Goal: Information Seeking & Learning: Check status

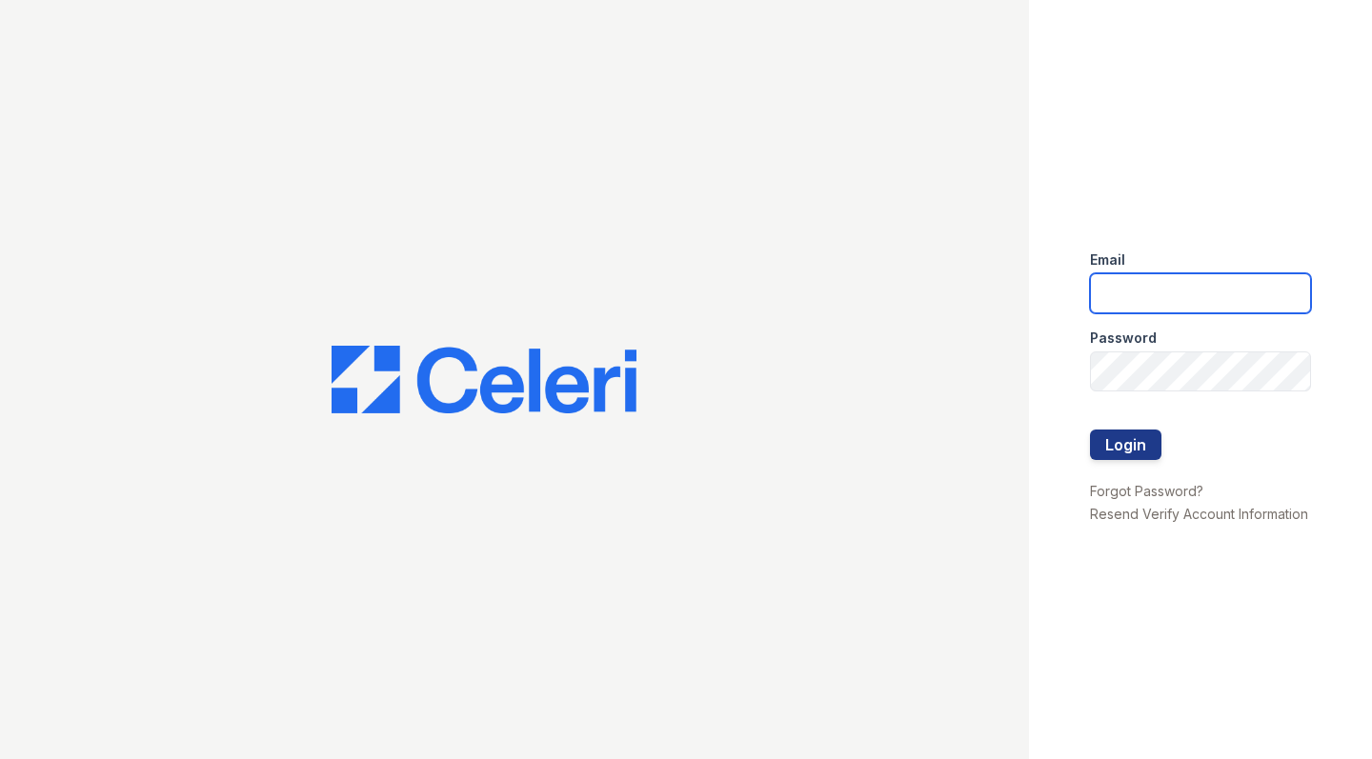
click at [1113, 275] on input "email" at bounding box center [1200, 293] width 221 height 40
type input "[EMAIL_ADDRESS][DOMAIN_NAME]"
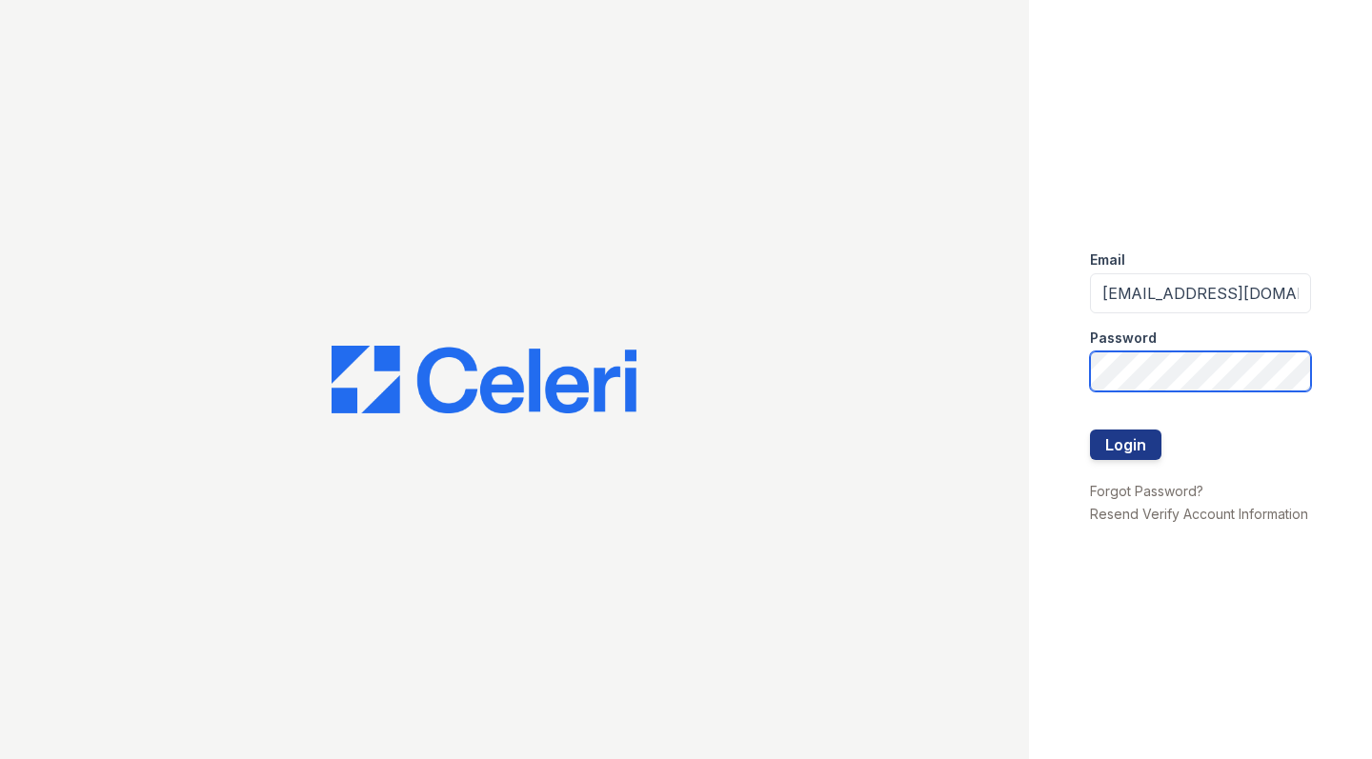
click at [1125, 444] on button "Login" at bounding box center [1125, 445] width 71 height 30
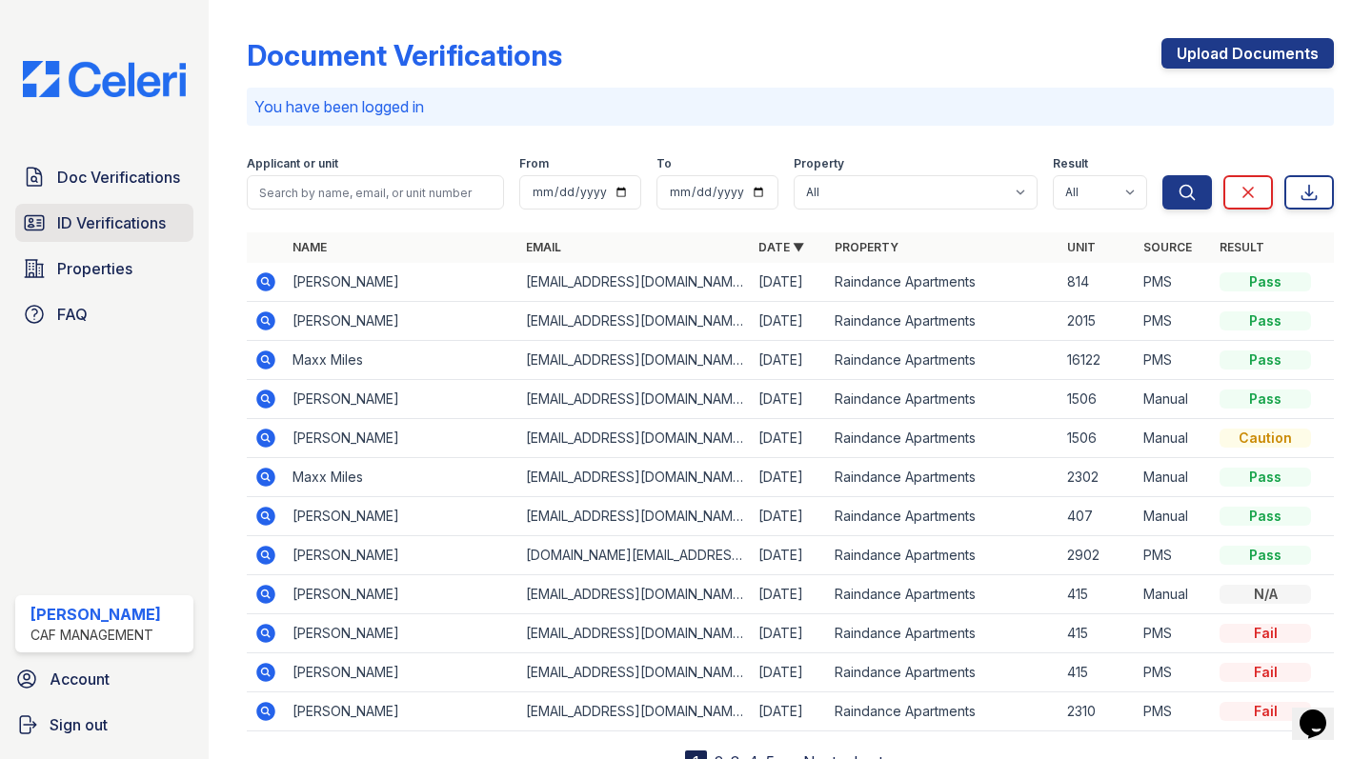
click at [38, 226] on icon at bounding box center [34, 222] width 23 height 23
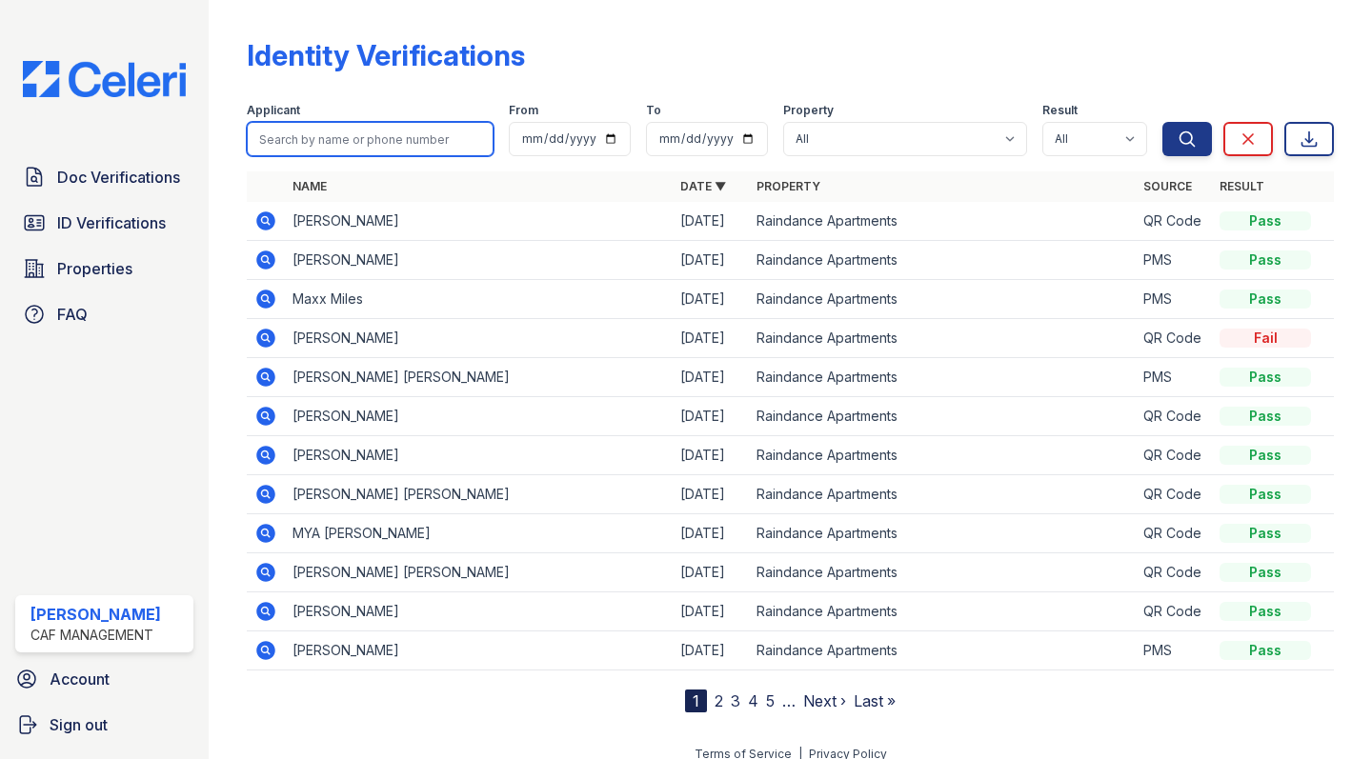
click at [352, 150] on input "search" at bounding box center [370, 139] width 247 height 34
type input "tao"
click at [1187, 139] on button "Search" at bounding box center [1187, 139] width 50 height 34
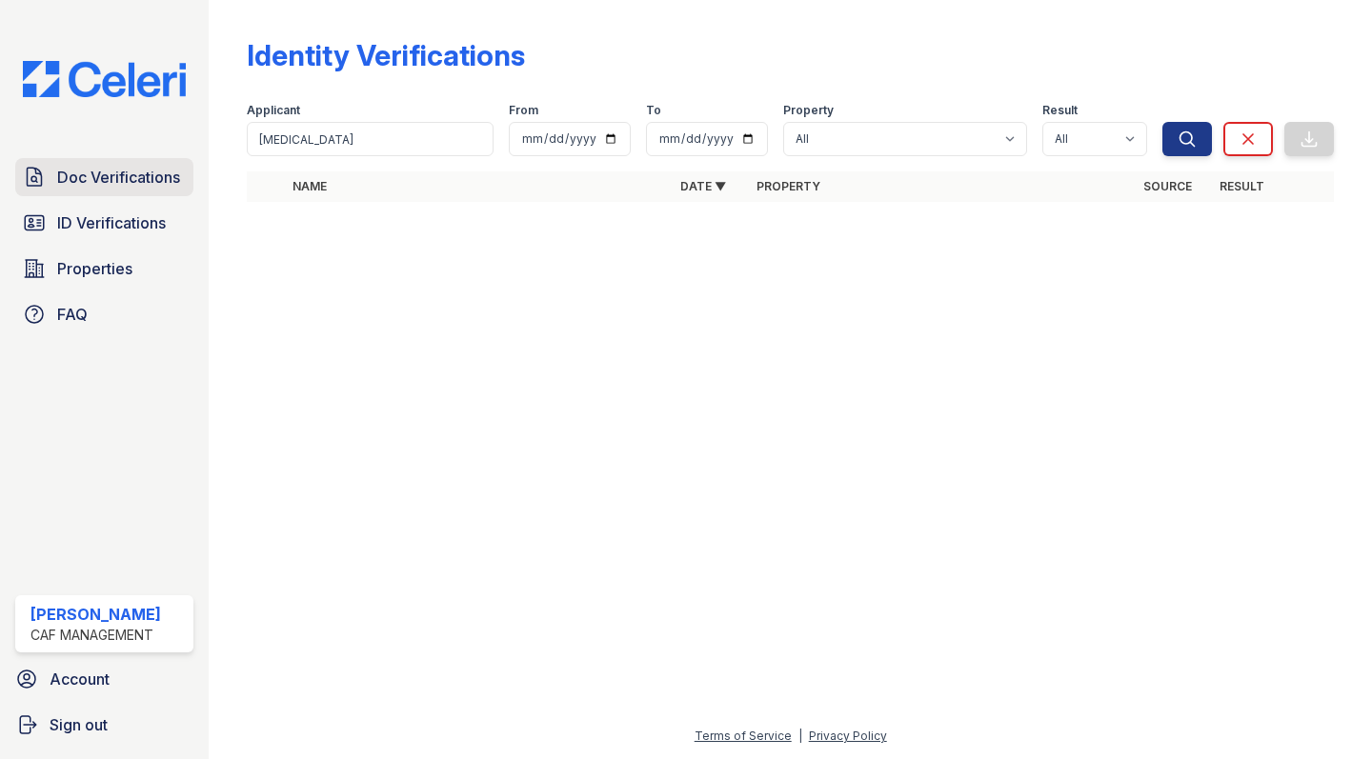
click at [36, 186] on icon at bounding box center [35, 178] width 14 height 18
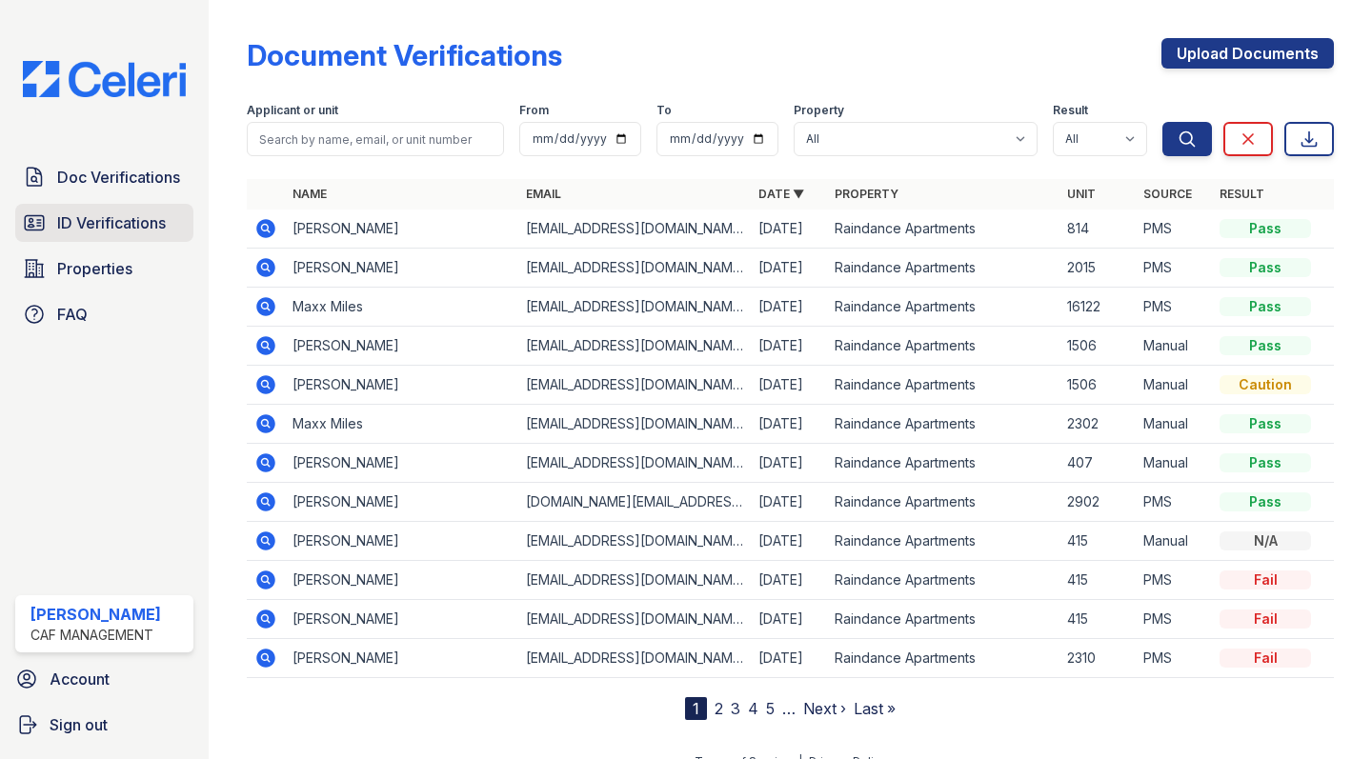
click at [62, 226] on span "ID Verifications" at bounding box center [111, 222] width 109 height 23
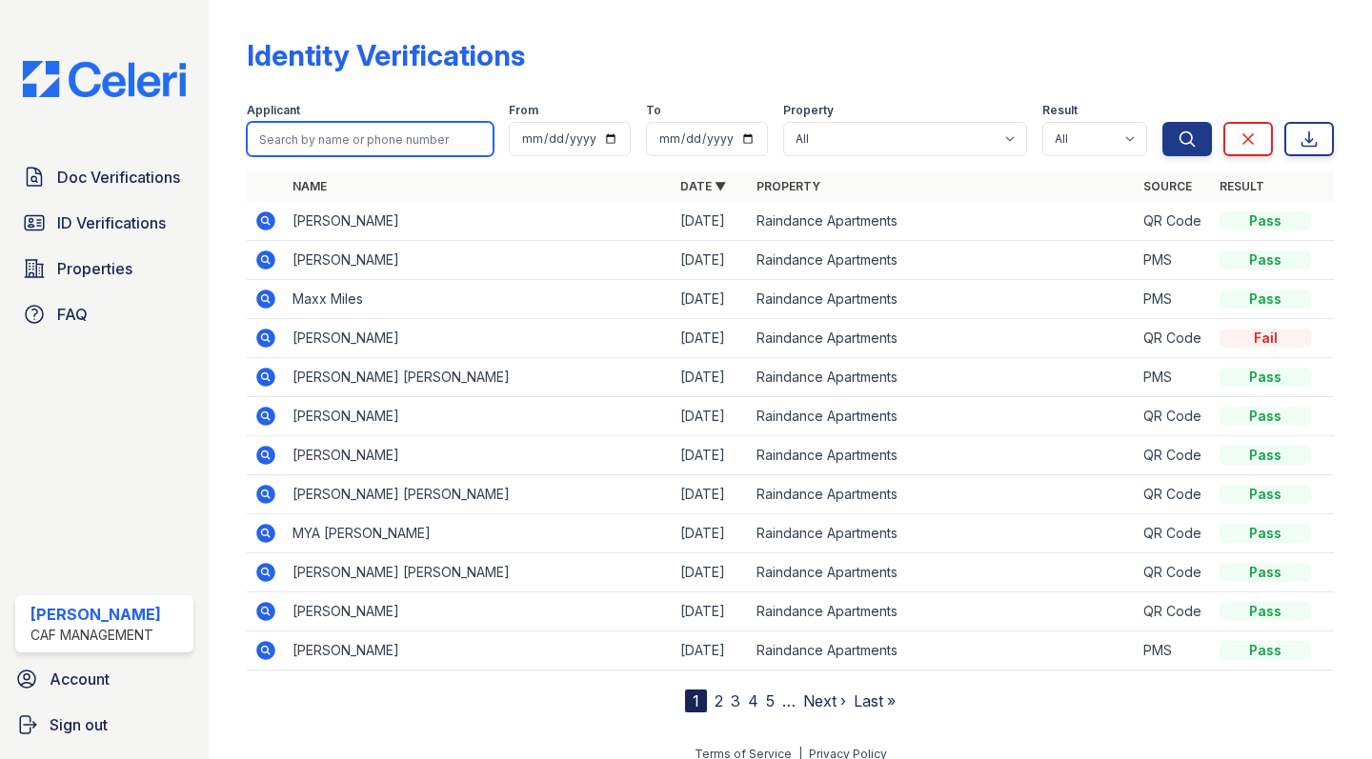
click at [300, 132] on input "search" at bounding box center [370, 139] width 247 height 34
type input "taolyn"
click at [1187, 139] on button "Search" at bounding box center [1187, 139] width 50 height 34
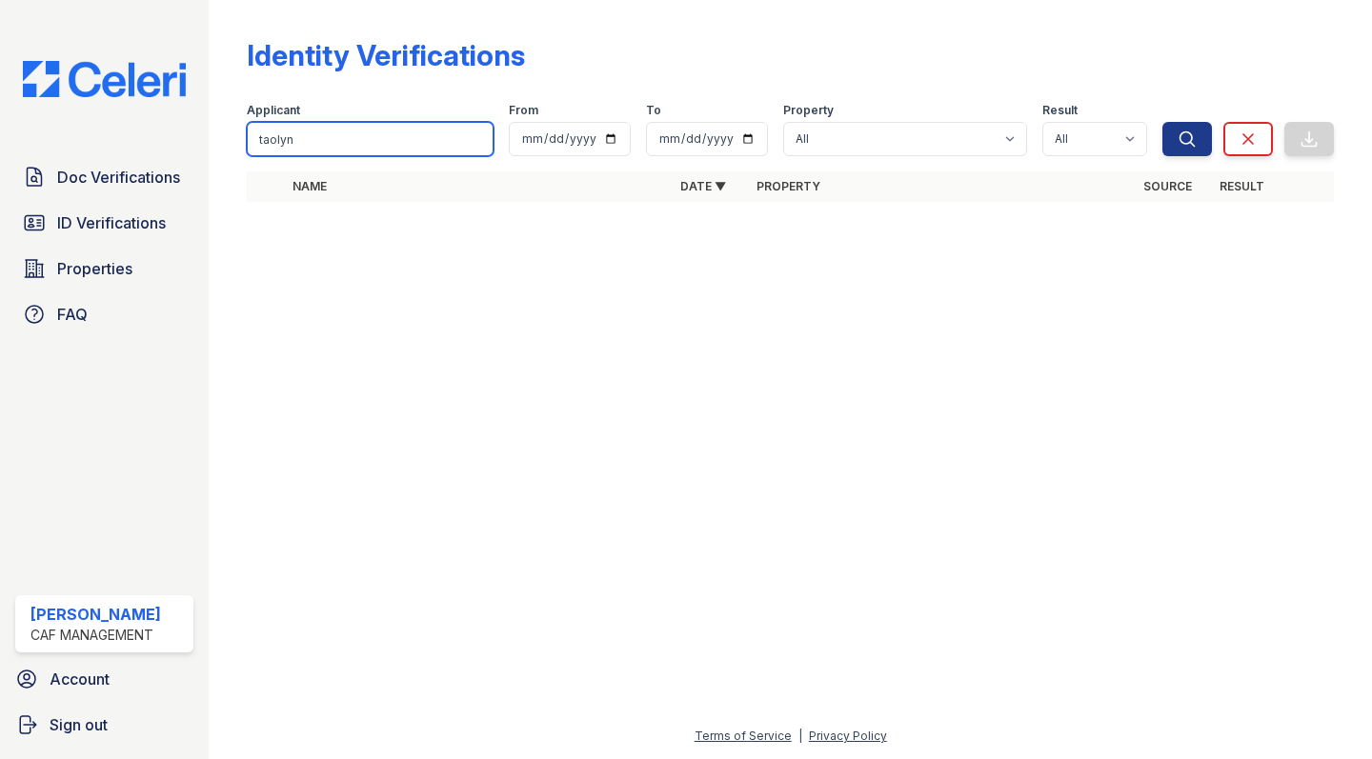
click at [260, 134] on input "taolyn" at bounding box center [370, 139] width 247 height 34
click at [535, 7] on div "Identity Verifications Filter Applicant taolyn From To Property All Raindance A…" at bounding box center [790, 125] width 1102 height 251
click at [392, 151] on input "taolyn" at bounding box center [370, 139] width 247 height 34
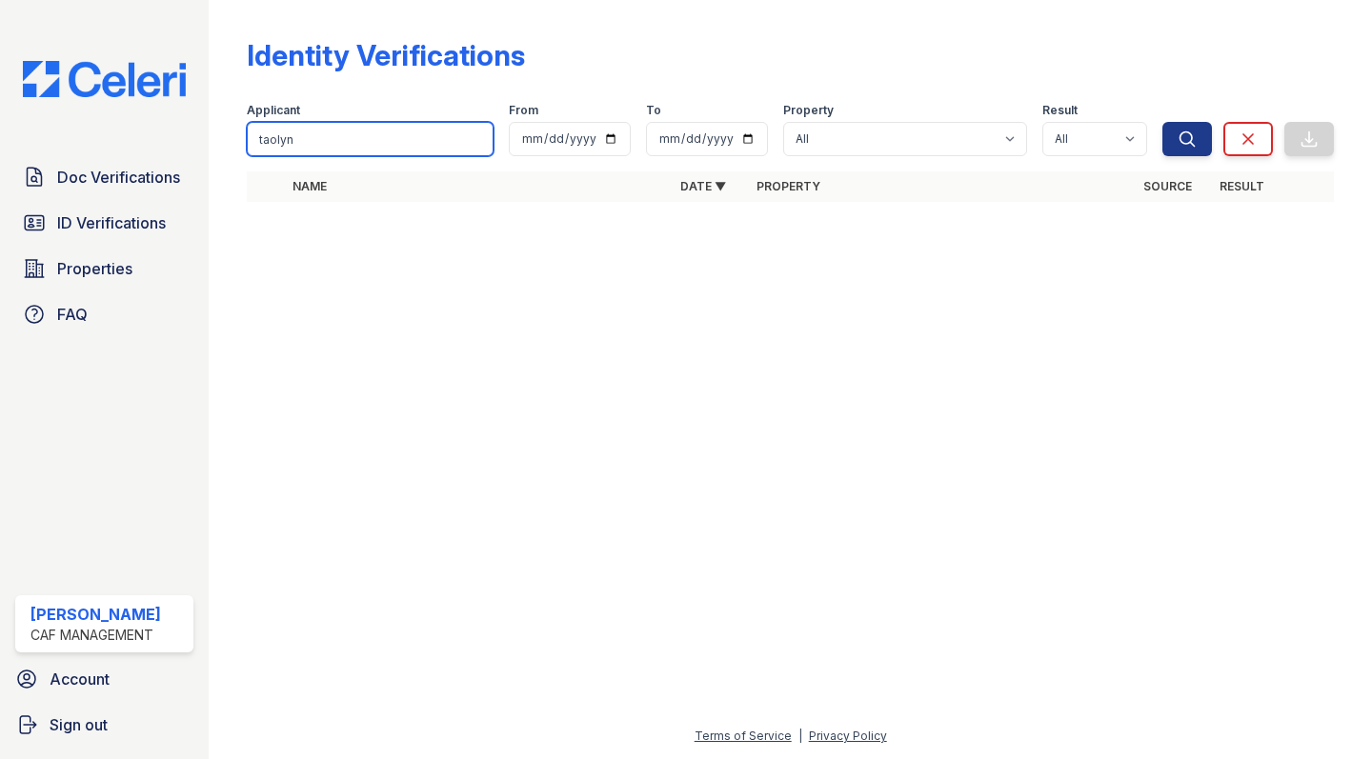
click at [392, 151] on input "taolyn" at bounding box center [370, 139] width 247 height 34
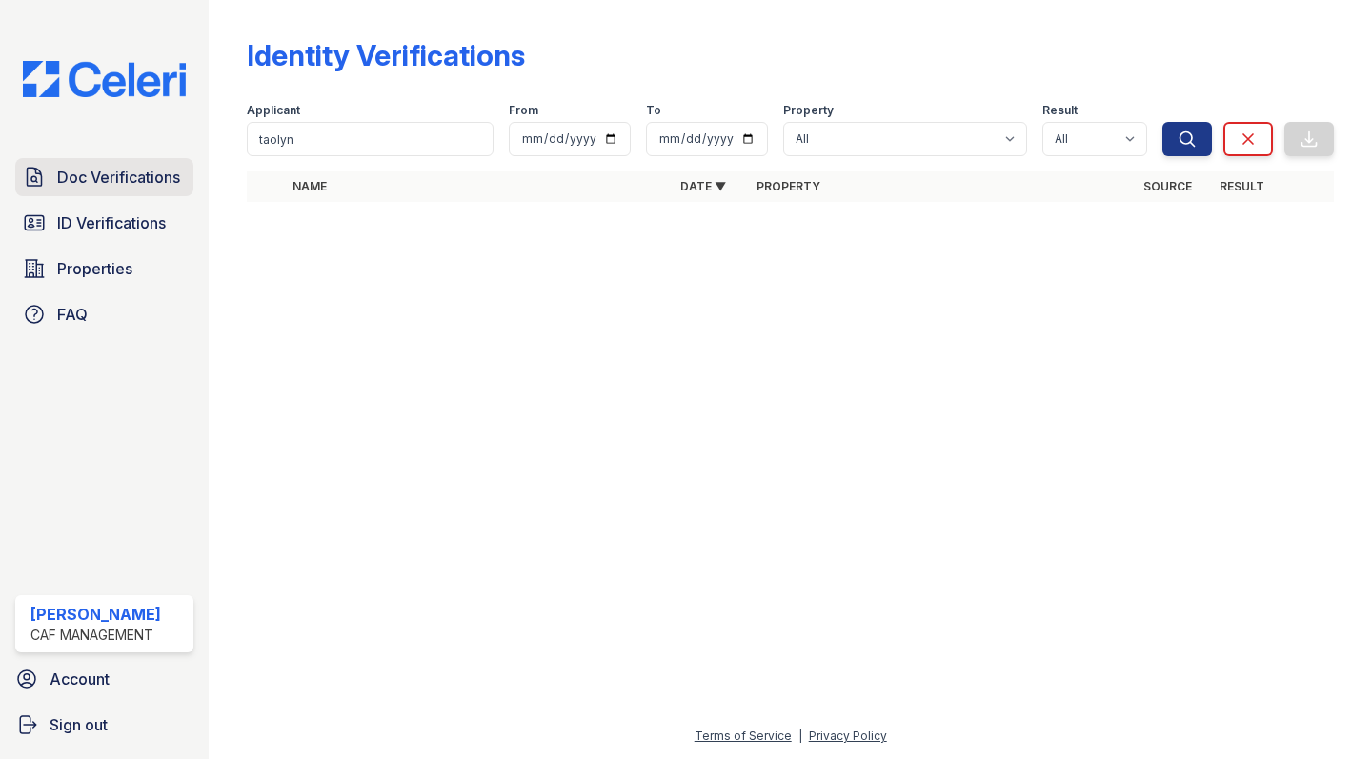
drag, startPoint x: 11, startPoint y: 183, endPoint x: 77, endPoint y: 196, distance: 67.1
click at [77, 196] on link "Doc Verifications" at bounding box center [104, 177] width 178 height 38
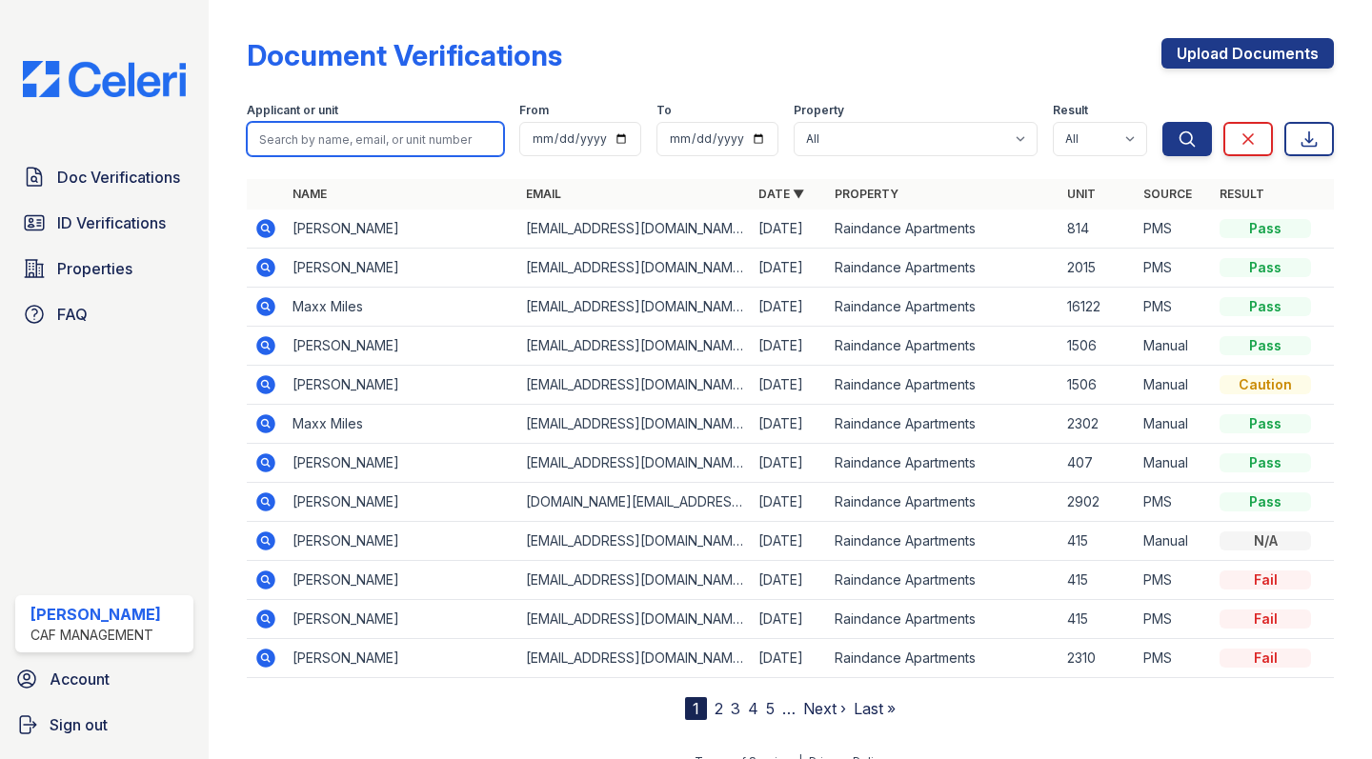
click at [292, 146] on input "search" at bounding box center [375, 139] width 257 height 34
type input "beaumont"
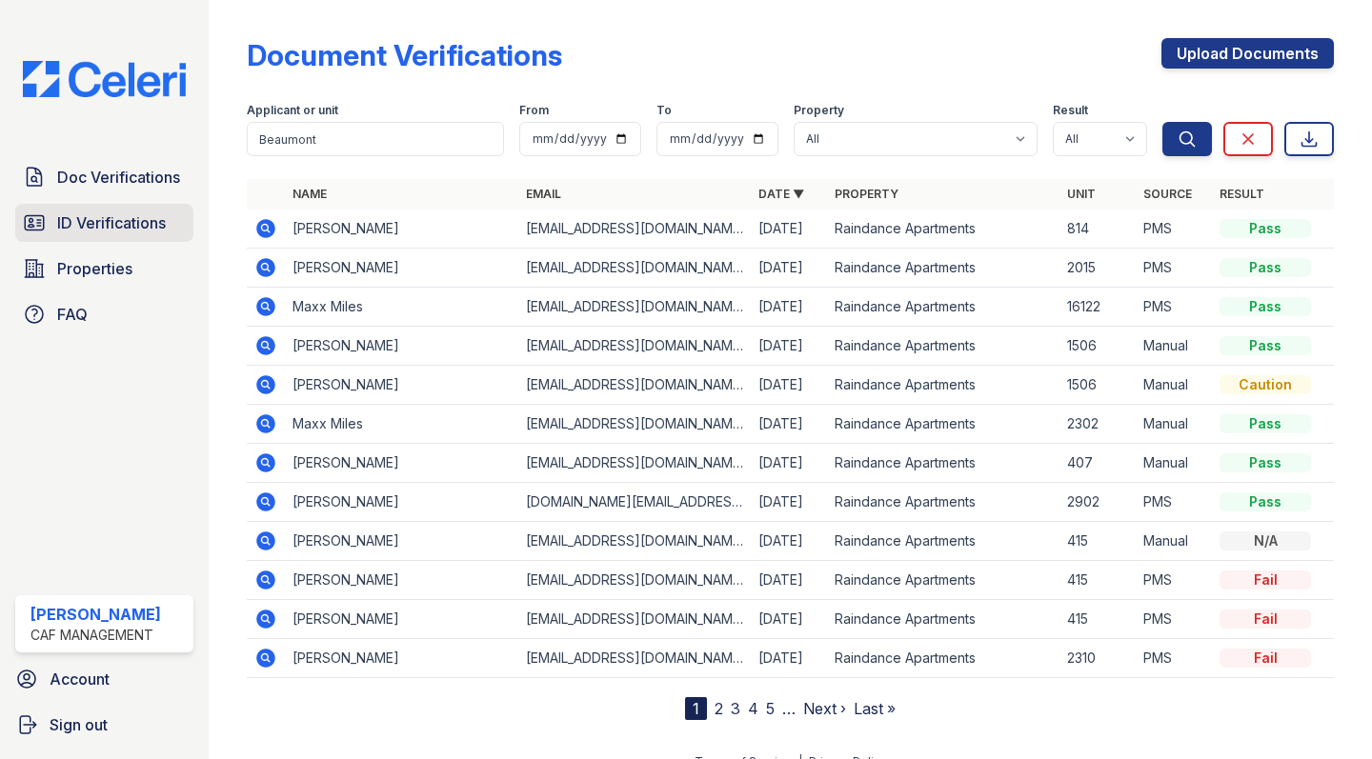
drag, startPoint x: 77, startPoint y: 196, endPoint x: 117, endPoint y: 231, distance: 53.3
click at [117, 231] on span "ID Verifications" at bounding box center [111, 222] width 109 height 23
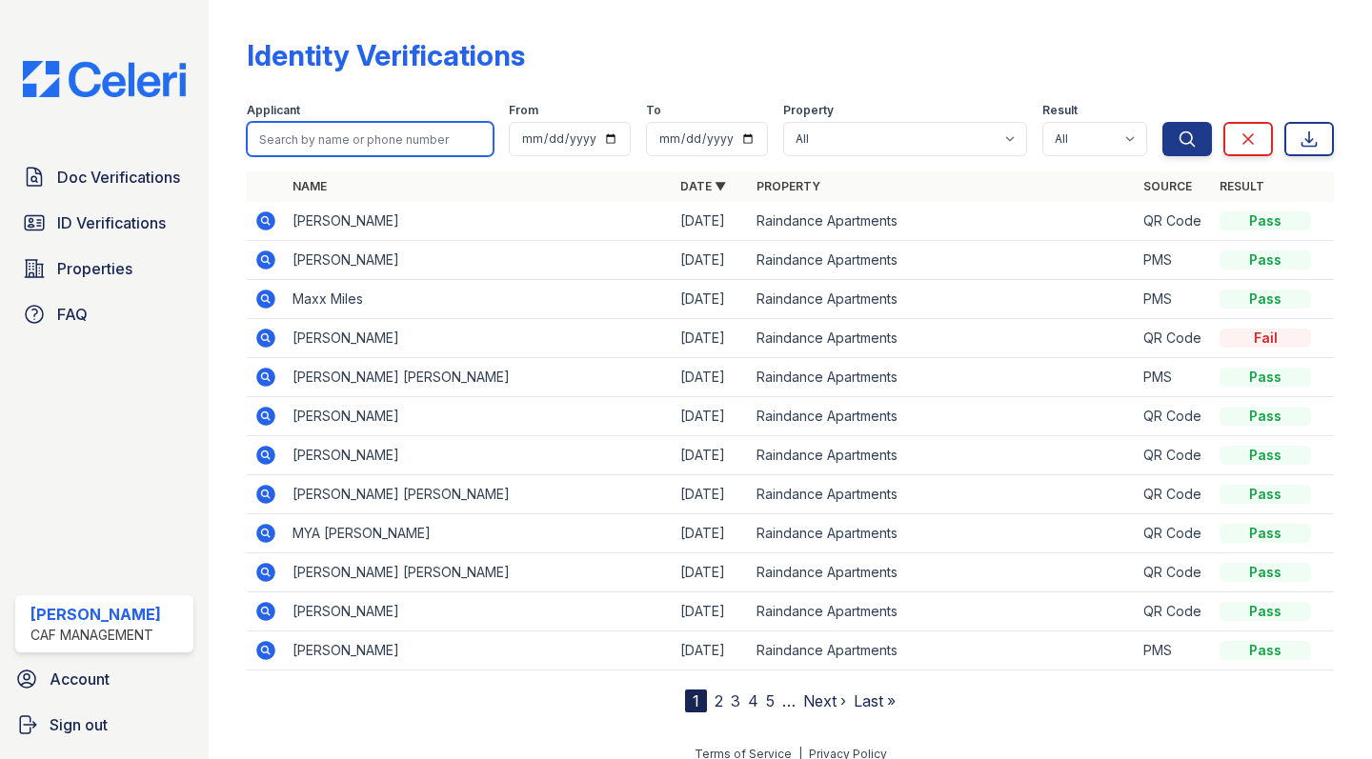
click at [302, 136] on input "search" at bounding box center [370, 139] width 247 height 34
type input "angel"
click at [1187, 139] on button "Search" at bounding box center [1187, 139] width 50 height 34
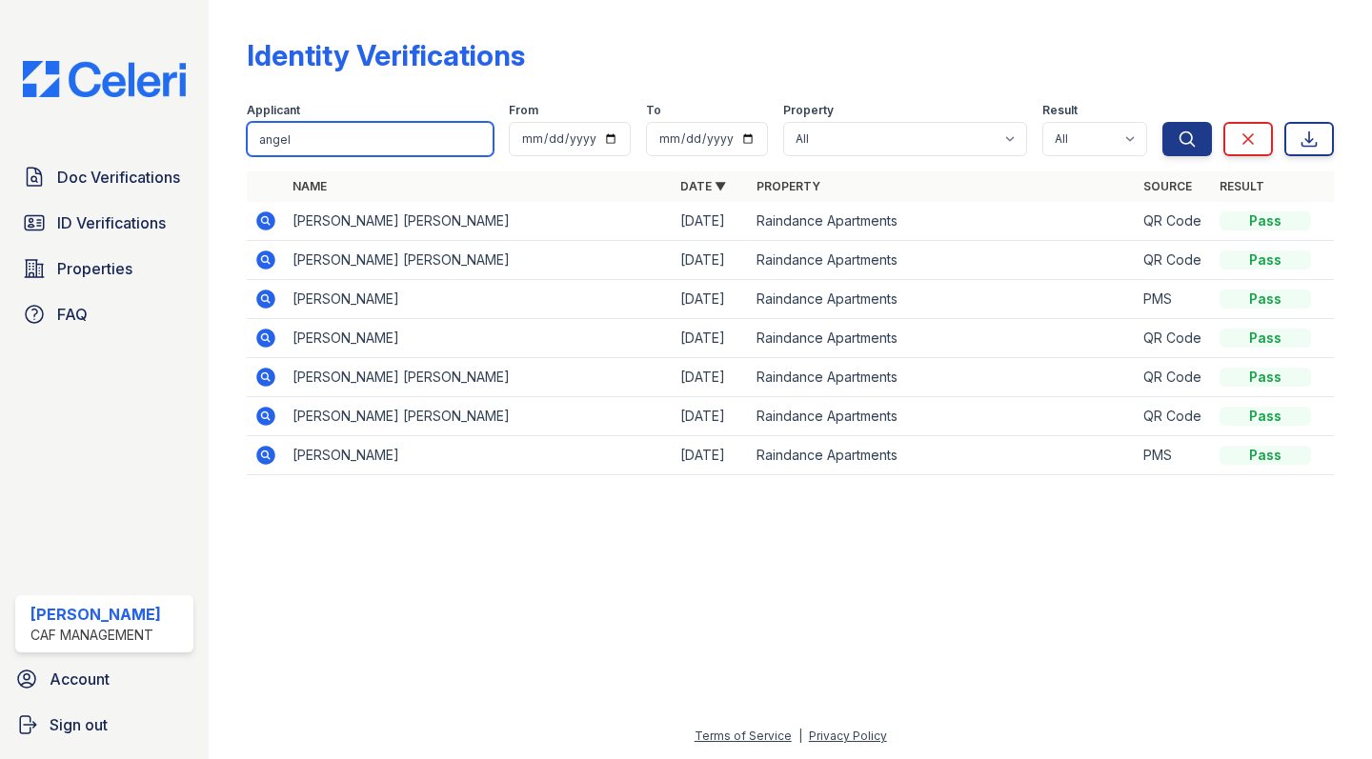
click at [360, 123] on input "angel" at bounding box center [370, 139] width 247 height 34
click at [342, 145] on input "angel" at bounding box center [370, 139] width 247 height 34
click at [390, 137] on input "angel" at bounding box center [370, 139] width 247 height 34
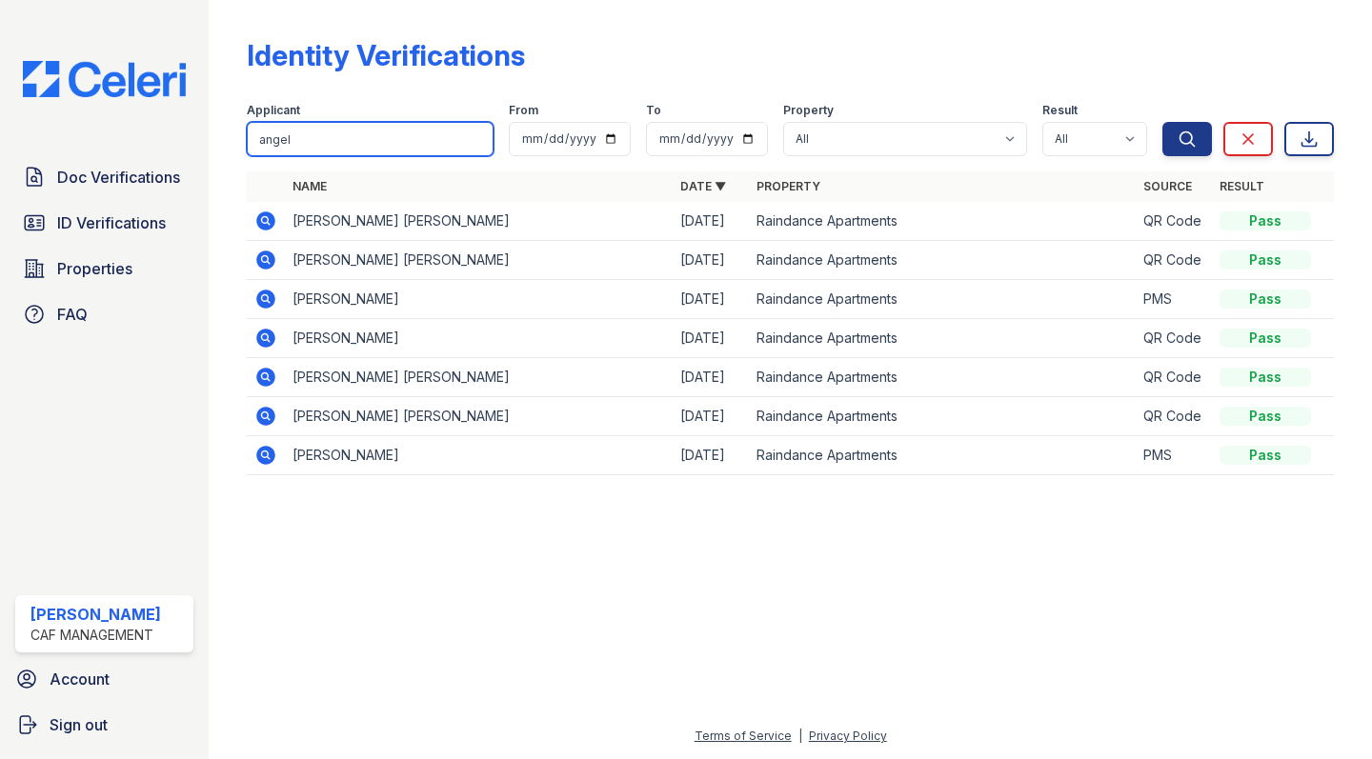
click at [390, 137] on input "angel" at bounding box center [370, 139] width 247 height 34
type input "bea"
click at [1187, 139] on button "Search" at bounding box center [1187, 139] width 50 height 34
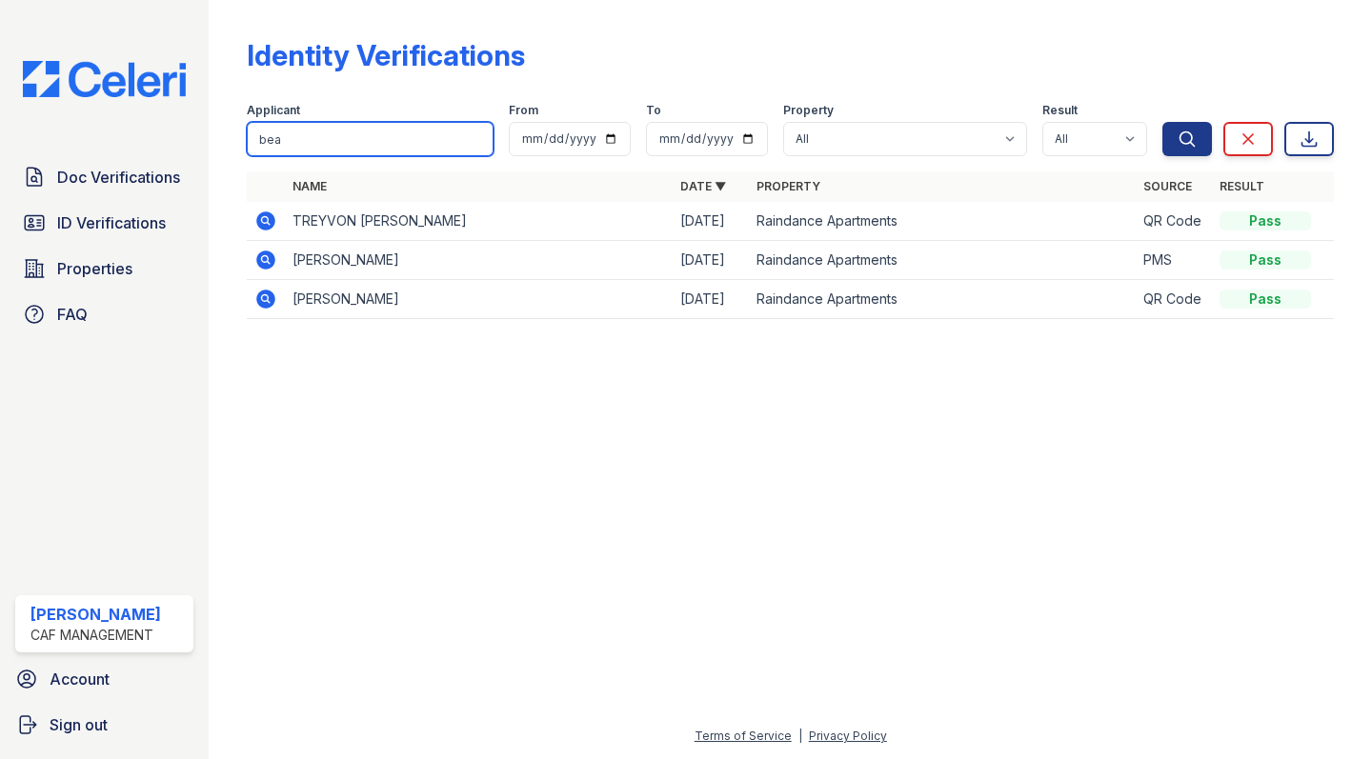
click at [394, 149] on input "bea" at bounding box center [370, 139] width 247 height 34
type input "b"
type input "lake"
click at [1187, 139] on button "Search" at bounding box center [1187, 139] width 50 height 34
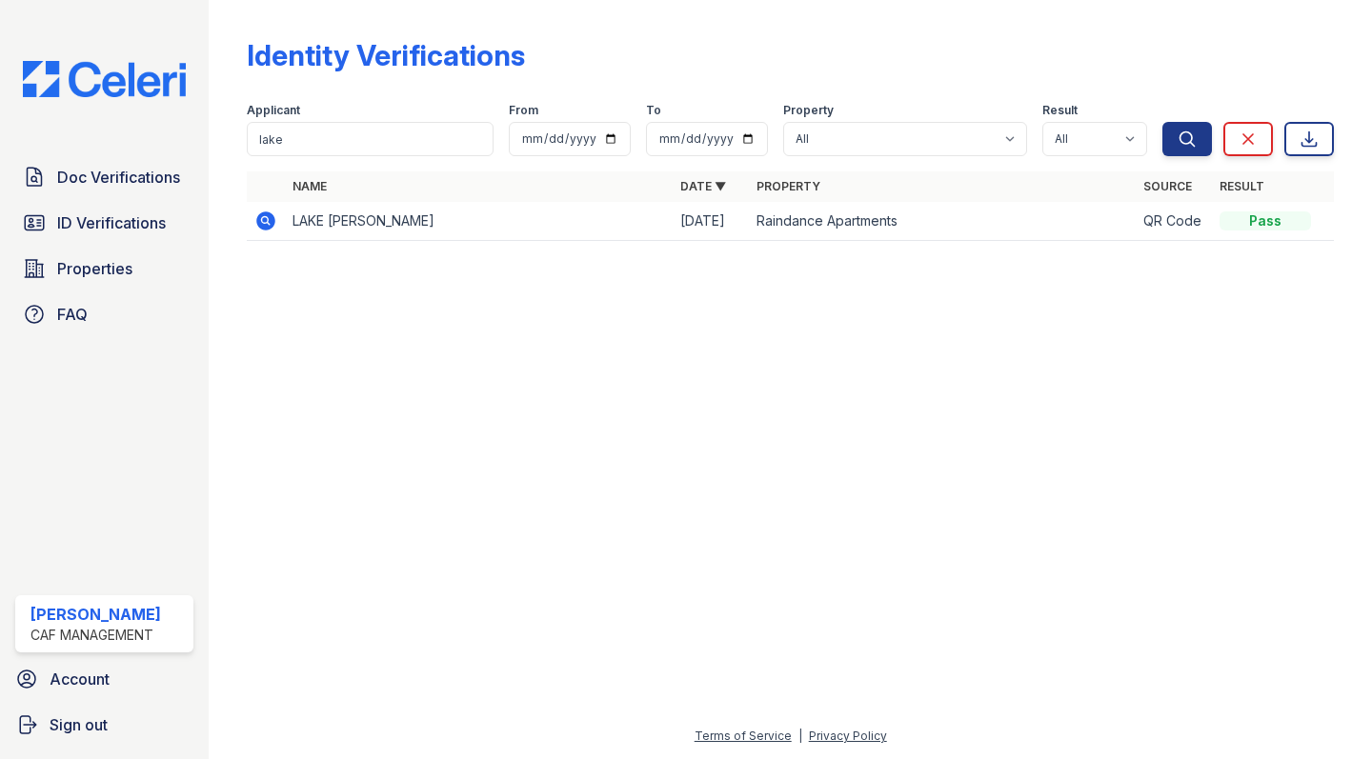
click at [260, 230] on icon at bounding box center [265, 221] width 23 height 23
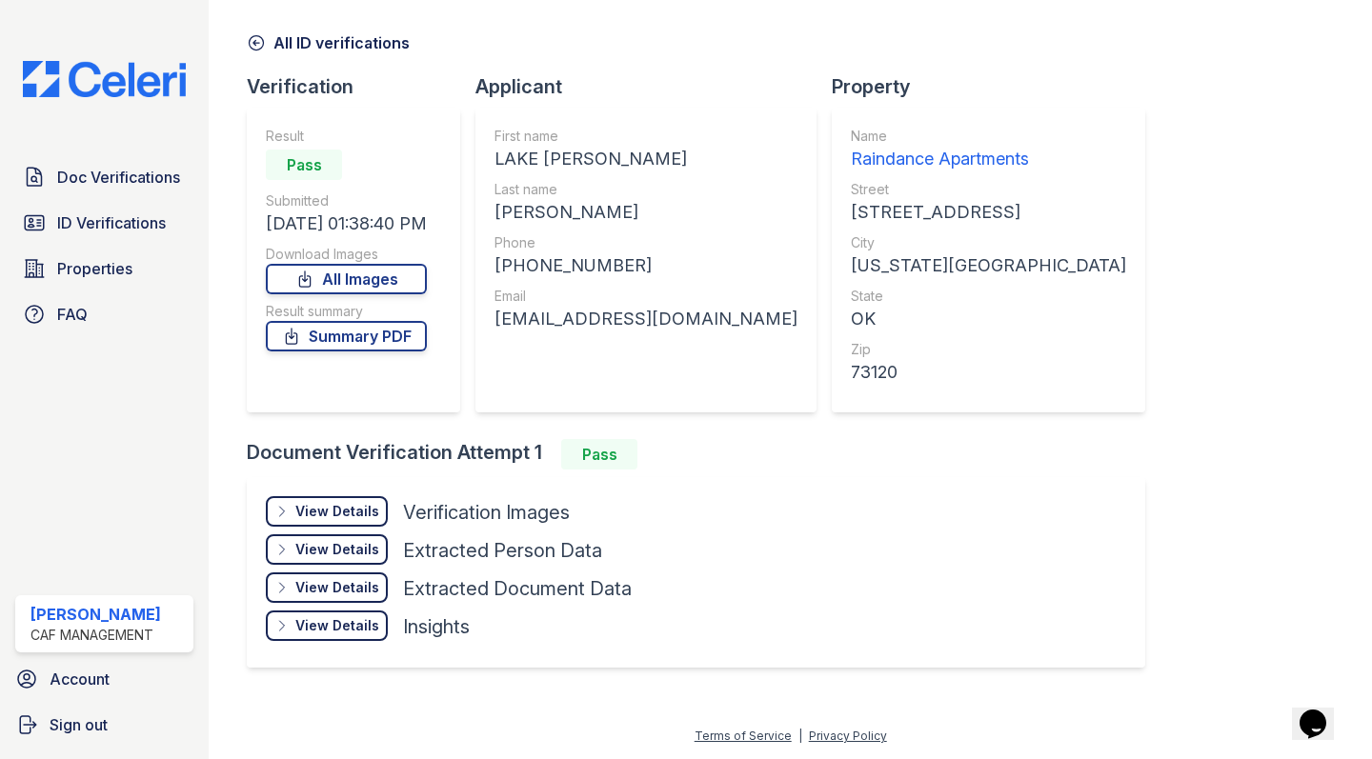
scroll to position [68, 0]
click at [325, 516] on div "View Details" at bounding box center [337, 511] width 84 height 19
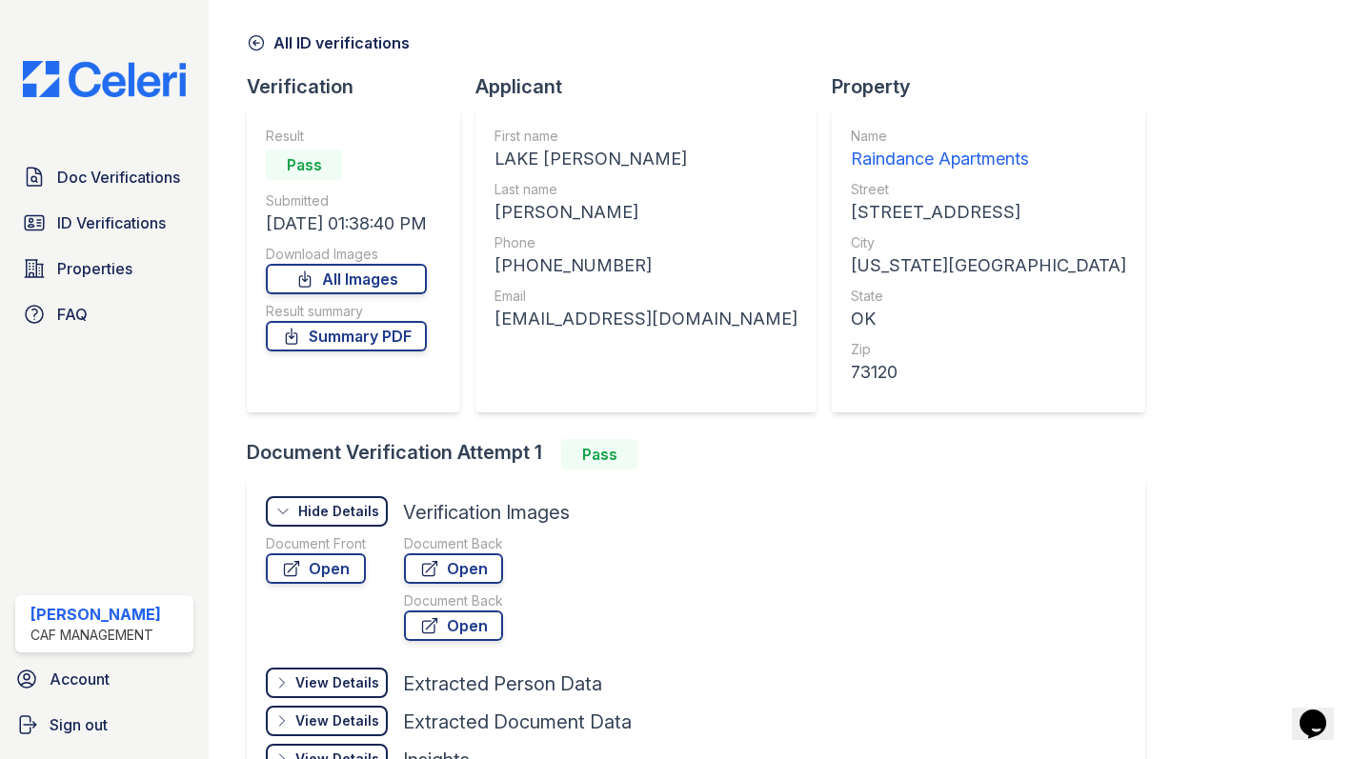
click at [304, 566] on link "Open" at bounding box center [316, 568] width 100 height 30
